Goal: Task Accomplishment & Management: Manage account settings

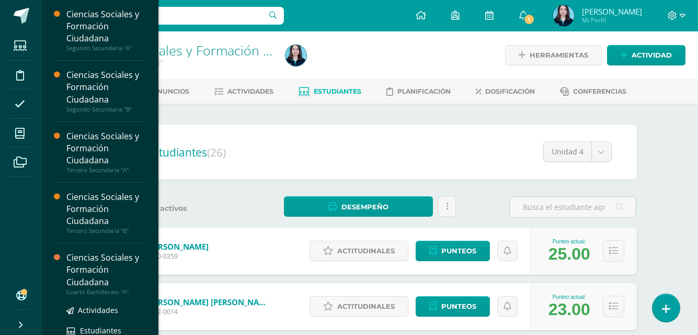
click at [112, 285] on div "Ciencias Sociales y Formación Ciudadana" at bounding box center [106, 270] width 80 height 36
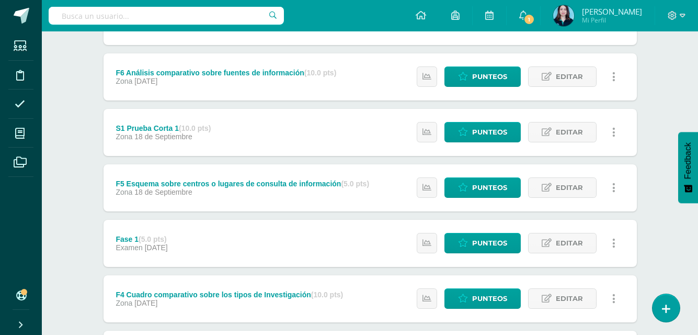
scroll to position [230, 0]
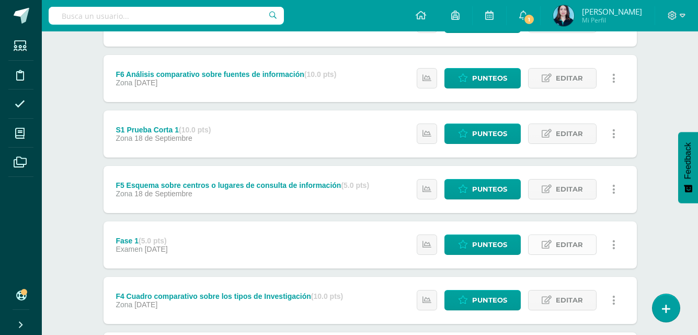
click at [574, 246] on span "Editar" at bounding box center [569, 244] width 27 height 19
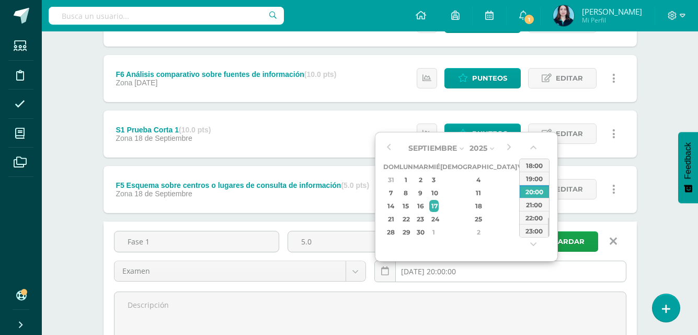
click at [460, 273] on input "2025-09-17 20:00:00" at bounding box center [500, 271] width 251 height 20
click at [439, 192] on div "10" at bounding box center [433, 193] width 9 height 12
click at [542, 164] on div "18:00" at bounding box center [534, 165] width 29 height 13
type input "2025-09-10 18:00"
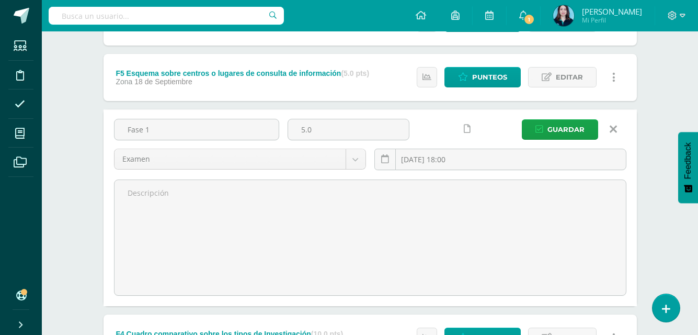
scroll to position [345, 0]
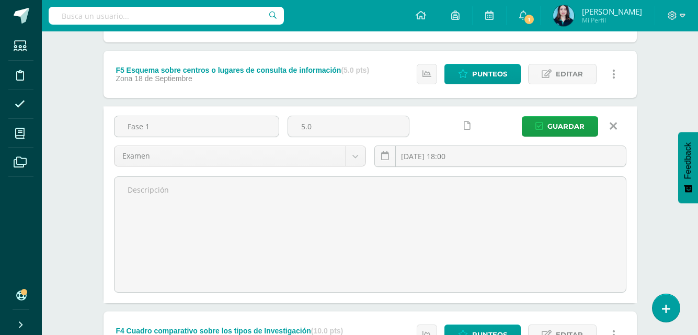
click at [465, 124] on icon at bounding box center [467, 125] width 7 height 9
click at [541, 120] on button "Guardar" at bounding box center [560, 126] width 76 height 20
